Goal: Complete application form: Complete application form

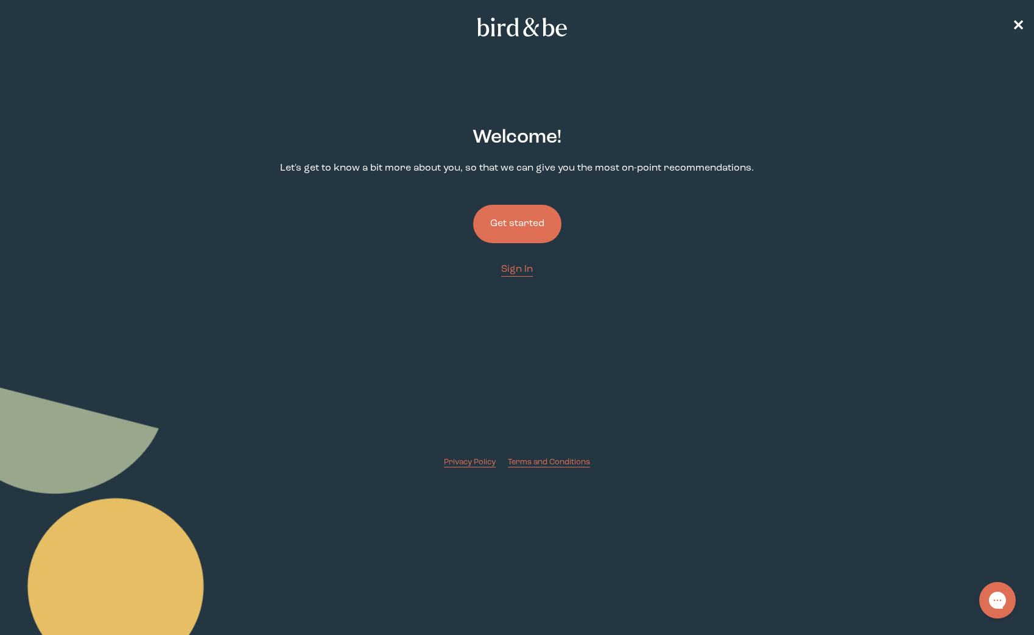
click at [512, 225] on button "Get started" at bounding box center [517, 224] width 88 height 38
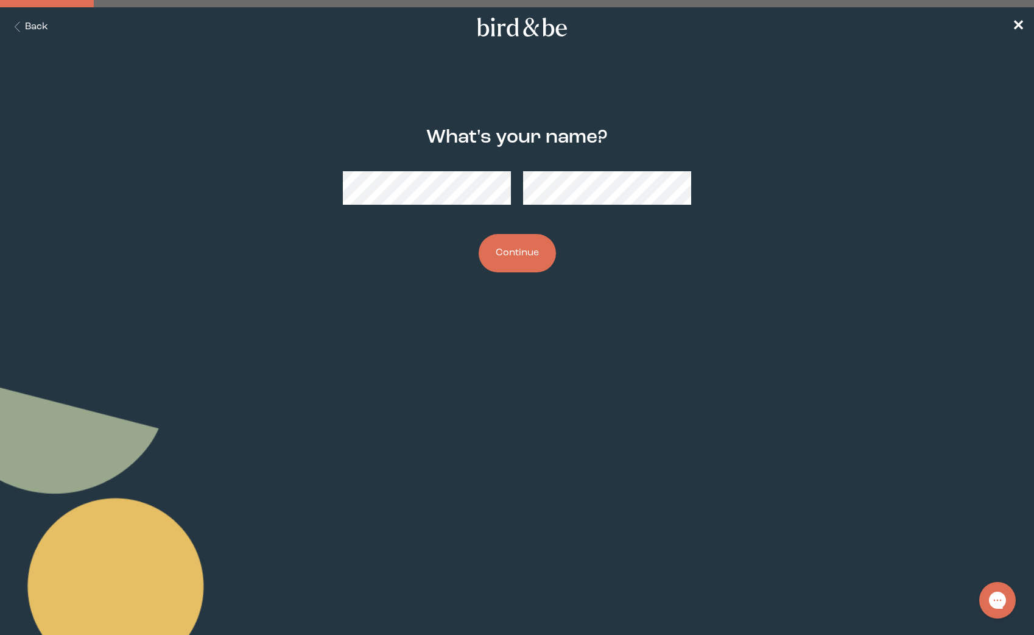
click at [522, 256] on button "Continue" at bounding box center [517, 253] width 77 height 38
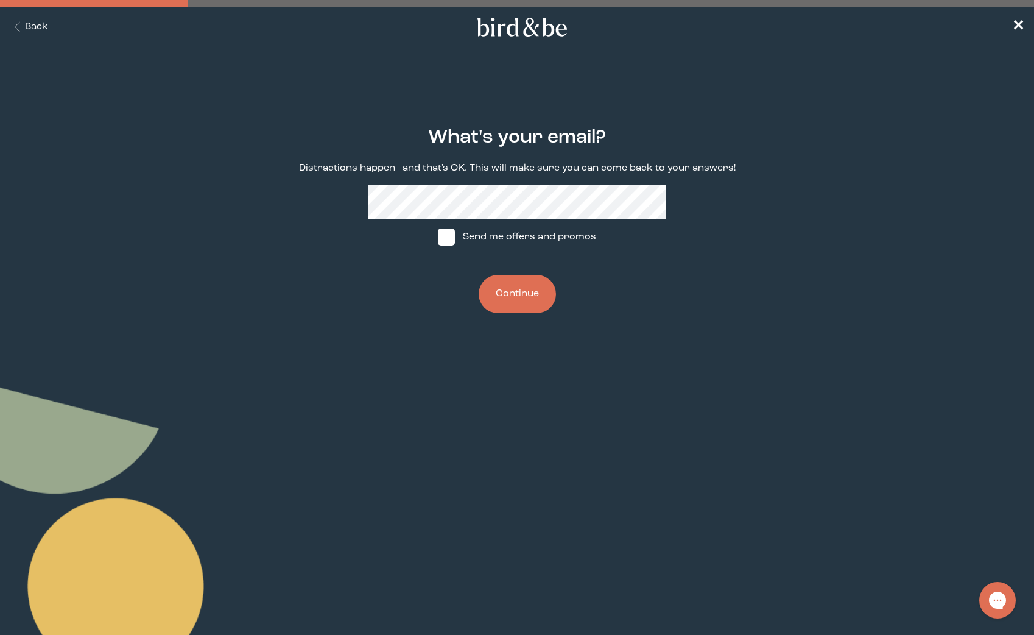
click at [505, 295] on button "Continue" at bounding box center [517, 294] width 77 height 38
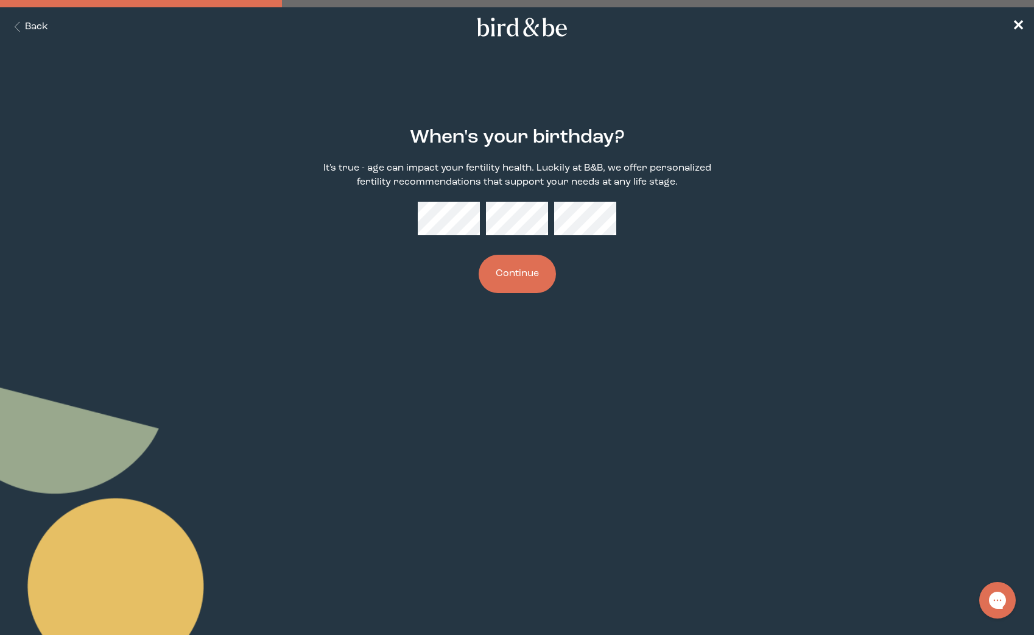
click at [514, 277] on button "Continue" at bounding box center [517, 274] width 77 height 38
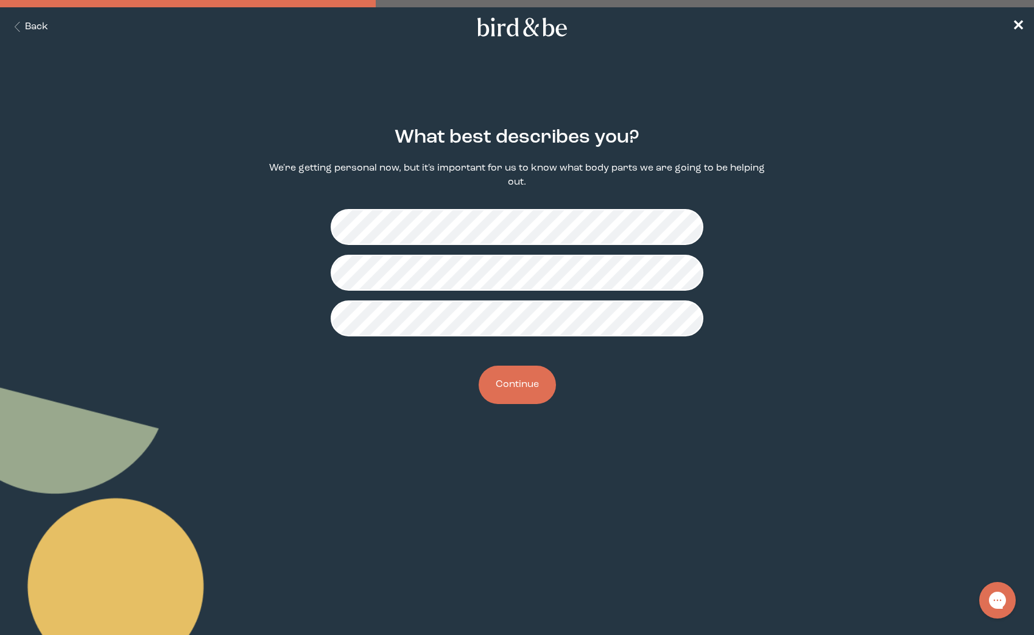
click at [513, 396] on button "Continue" at bounding box center [517, 384] width 77 height 38
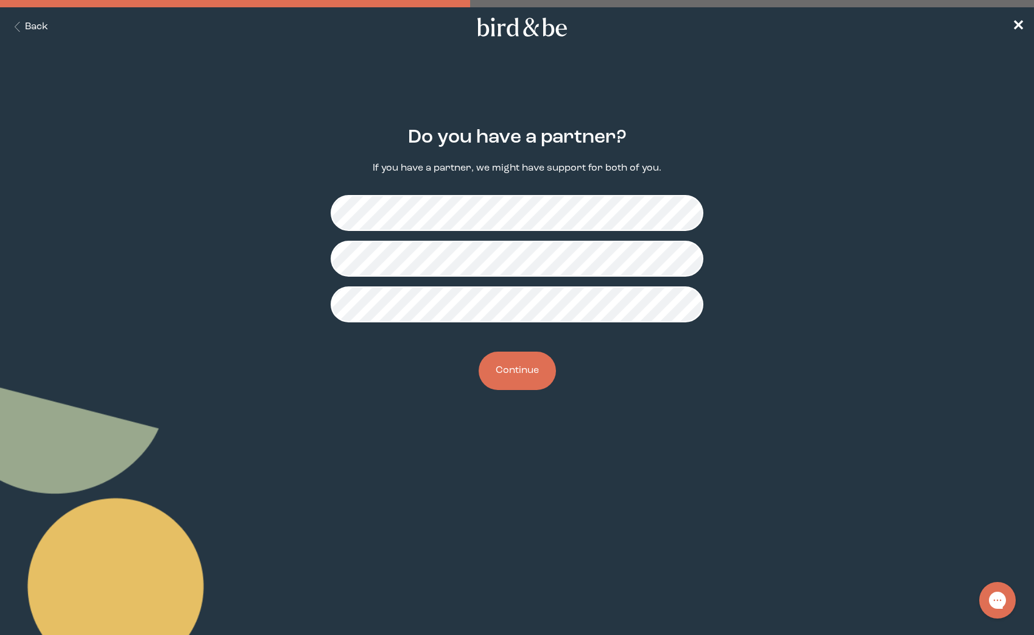
click at [520, 379] on button "Continue" at bounding box center [517, 370] width 77 height 38
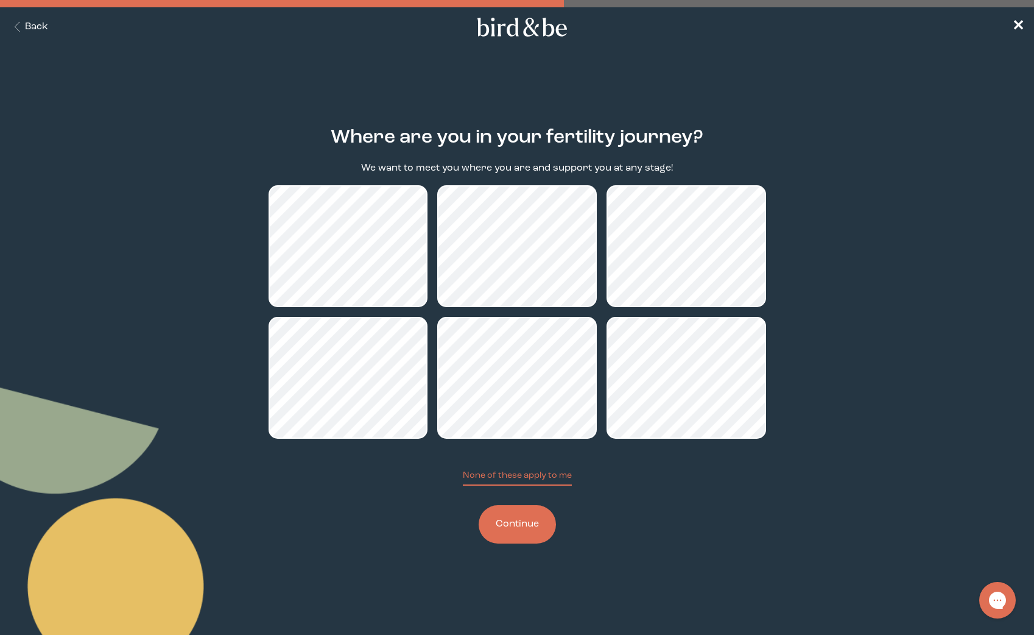
click at [518, 521] on button "Continue" at bounding box center [517, 524] width 77 height 38
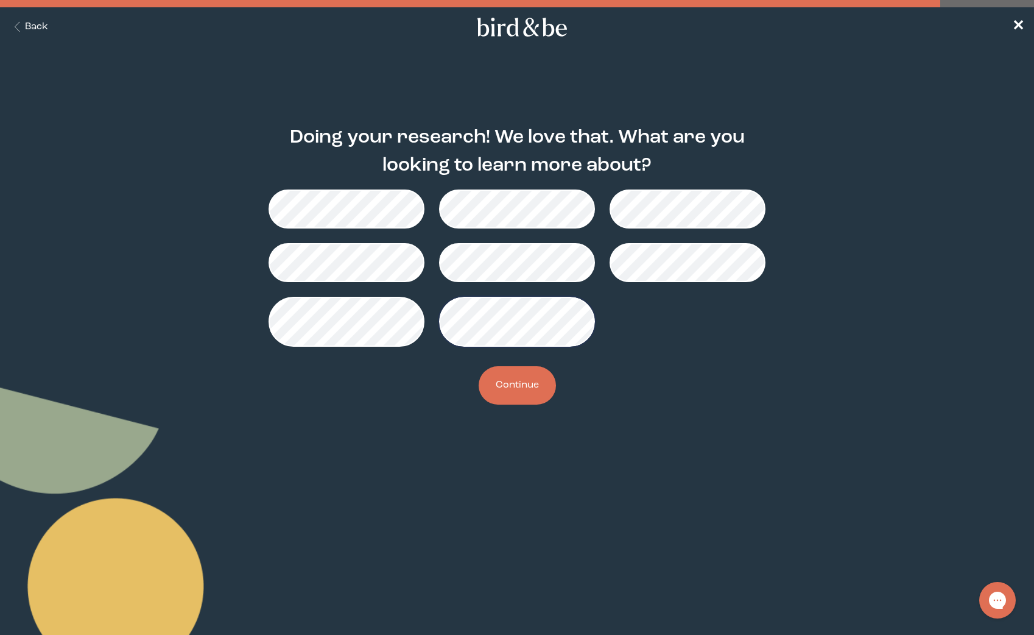
click at [511, 398] on button "Continue" at bounding box center [517, 385] width 77 height 38
